Goal: Task Accomplishment & Management: Manage account settings

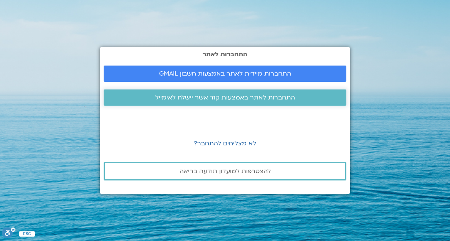
click at [236, 98] on span "התחברות לאתר באמצעות קוד אשר יישלח לאימייל" at bounding box center [225, 97] width 140 height 7
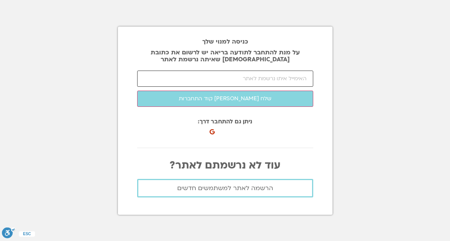
click at [254, 76] on input "email" at bounding box center [225, 79] width 176 height 16
type input "ך"
click at [222, 77] on input "email" at bounding box center [225, 79] width 176 height 16
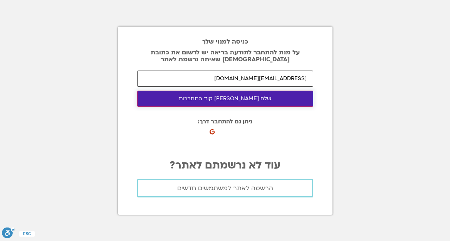
type input "[EMAIL_ADDRESS][DOMAIN_NAME]"
click at [225, 101] on button "שלח לי קוד התחברות" at bounding box center [225, 99] width 176 height 16
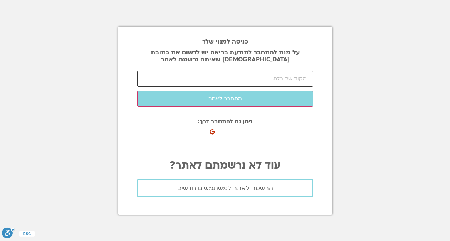
click at [208, 81] on input "number" at bounding box center [225, 79] width 176 height 16
paste input "15788"
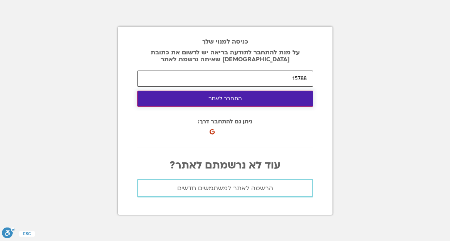
type input "15788"
click at [209, 95] on button "התחבר לאתר" at bounding box center [225, 99] width 176 height 16
click at [257, 97] on button "התחבר לאתר" at bounding box center [225, 99] width 176 height 16
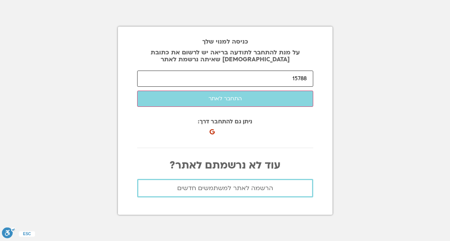
click at [279, 71] on input "15788" at bounding box center [225, 79] width 176 height 16
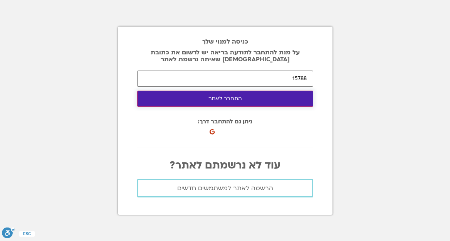
click at [242, 96] on button "התחבר לאתר" at bounding box center [225, 99] width 176 height 16
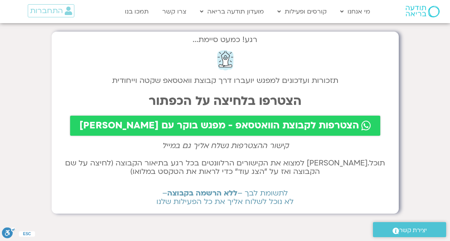
scroll to position [17, 0]
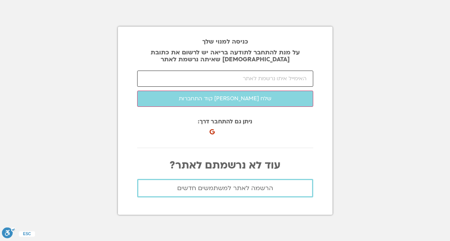
click at [191, 77] on input "email" at bounding box center [225, 79] width 176 height 16
click at [322, 133] on div "כניסה למנוי שלך על מנת להתחבר לתודעה בריאה יש לרשום את כתובת האיימל שאיתה נרשמת…" at bounding box center [225, 121] width 215 height 188
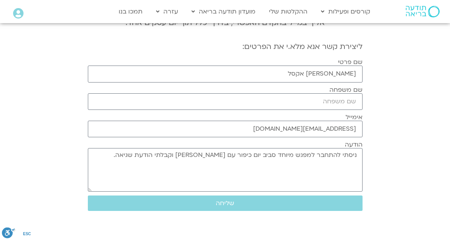
scroll to position [111, 0]
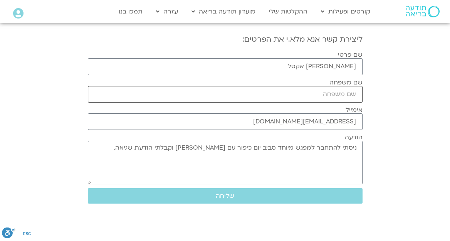
click at [341, 96] on input "שם משפחה" at bounding box center [225, 94] width 275 height 17
type input "אקסל"
click at [394, 154] on section "יש להתחבר לאתר בשביל לגשת למפגשים להתחברות לאתר לחצ.י כאן אם אינך רשומ.ה, את.ה …" at bounding box center [225, 63] width 450 height 288
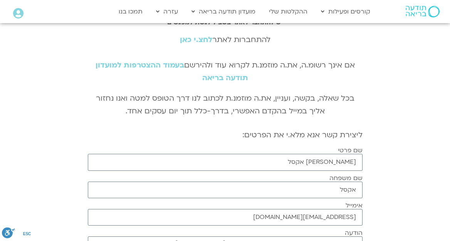
scroll to position [0, 0]
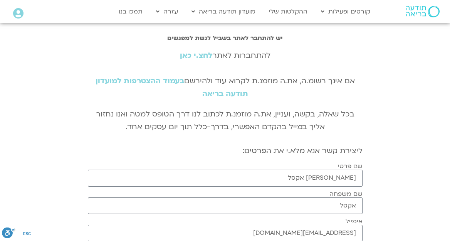
click at [190, 57] on link "לחצ.י כאן" at bounding box center [196, 56] width 32 height 10
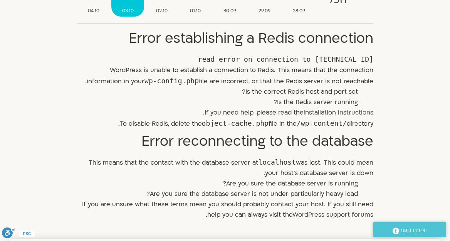
scroll to position [178, 0]
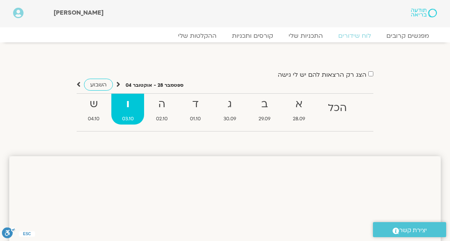
click at [131, 106] on strong "ו" at bounding box center [127, 104] width 32 height 17
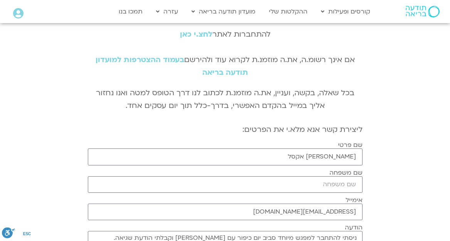
scroll to position [22, 0]
